Goal: Information Seeking & Learning: Check status

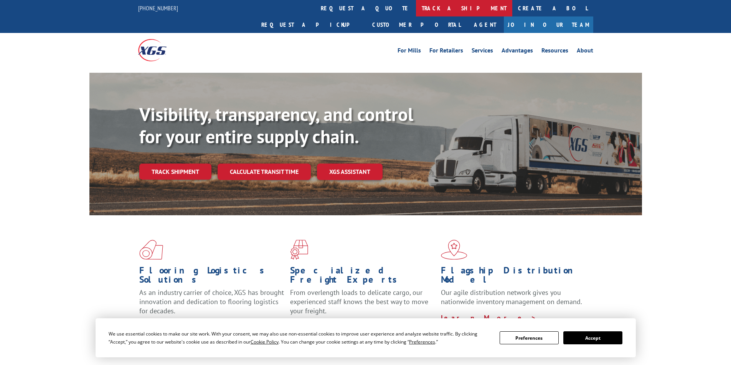
drag, startPoint x: 337, startPoint y: 5, endPoint x: 346, endPoint y: 17, distance: 14.6
click at [416, 5] on link "track a shipment" at bounding box center [464, 8] width 96 height 16
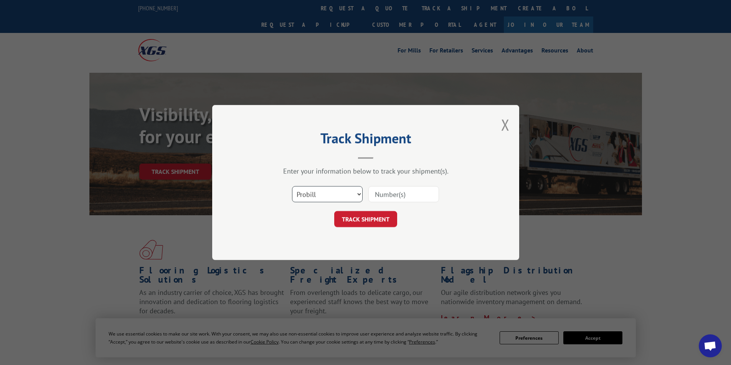
click at [329, 194] on select "Select category... Probill BOL PO" at bounding box center [327, 194] width 71 height 16
select select "bol"
click at [292, 186] on select "Select category... Probill BOL PO" at bounding box center [327, 194] width 71 height 16
click at [411, 194] on input at bounding box center [403, 194] width 71 height 16
type input "263284"
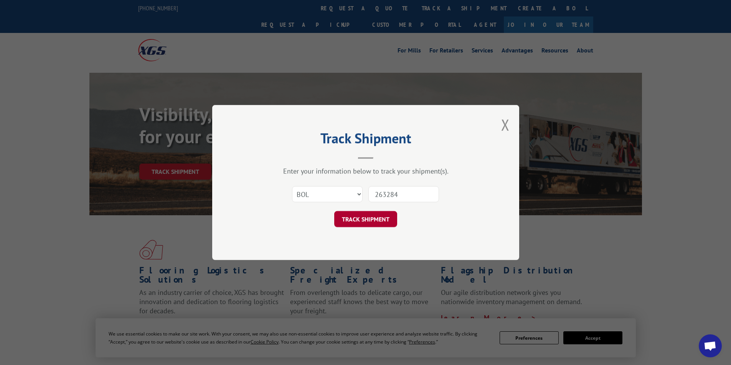
click at [368, 221] on button "TRACK SHIPMENT" at bounding box center [365, 219] width 63 height 16
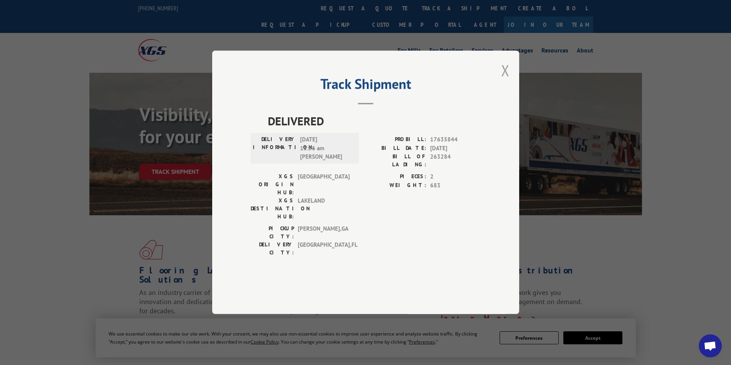
click at [503, 81] on button "Close modal" at bounding box center [505, 70] width 8 height 20
